Goal: Obtain resource: Obtain resource

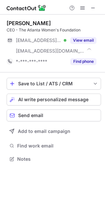
scroll to position [155, 105]
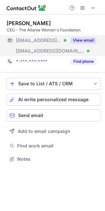
click at [83, 39] on button "View email" at bounding box center [84, 40] width 26 height 7
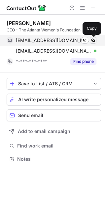
click at [92, 37] on button at bounding box center [93, 40] width 7 height 7
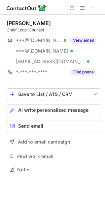
scroll to position [165, 105]
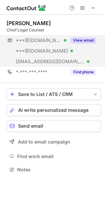
click at [83, 40] on button "View email" at bounding box center [84, 40] width 26 height 7
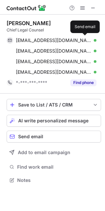
scroll to position [176, 105]
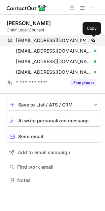
click at [92, 39] on span at bounding box center [93, 40] width 5 height 5
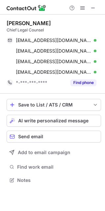
scroll to position [176, 105]
